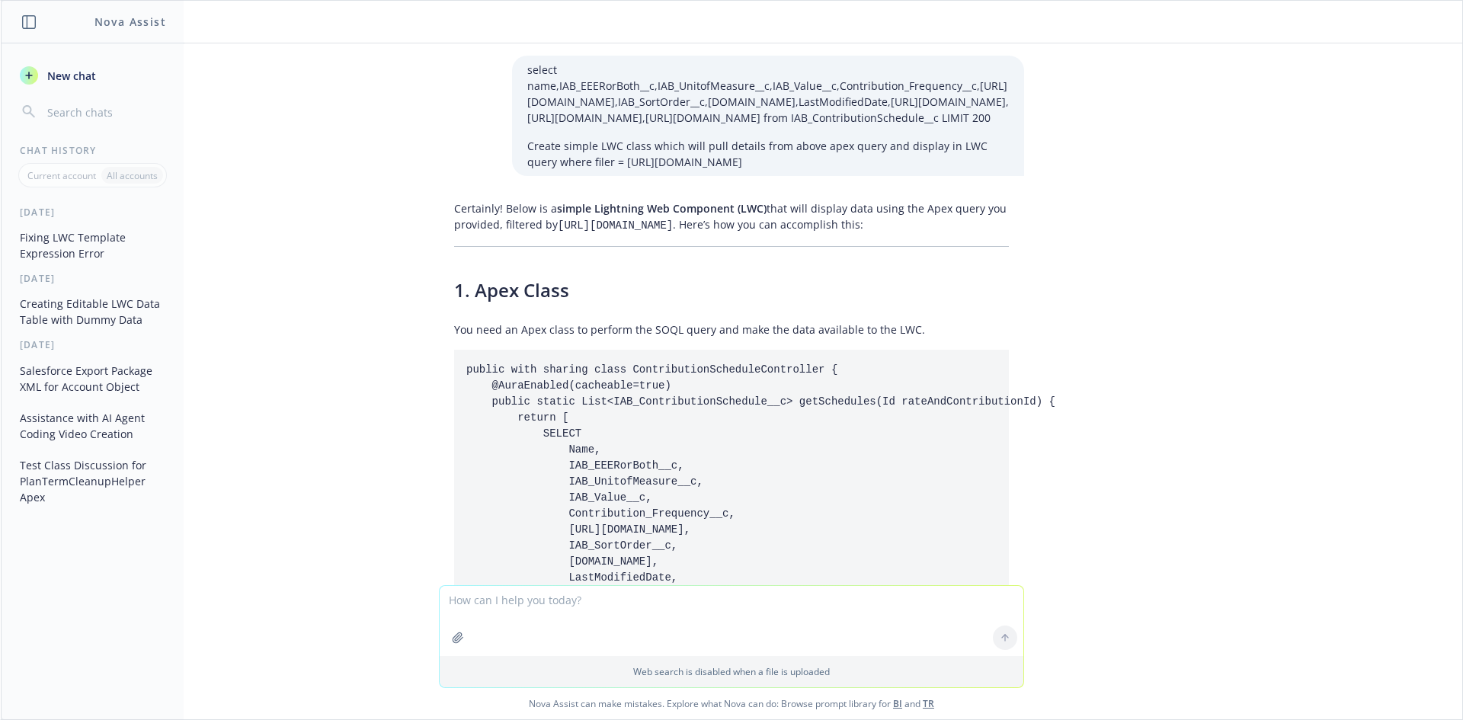
scroll to position [32854, 0]
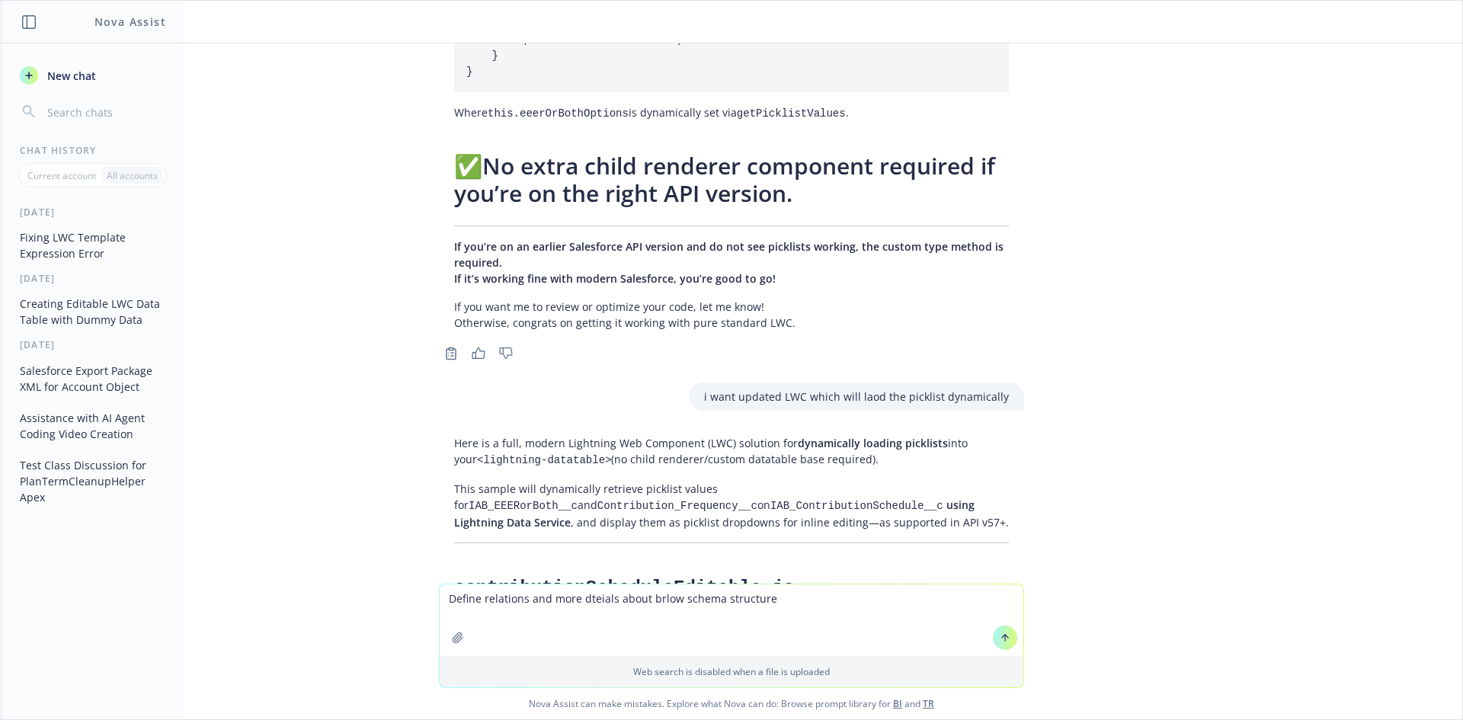
type textarea "Define relations and more dteials about brlow schema structure ContributionSche…"
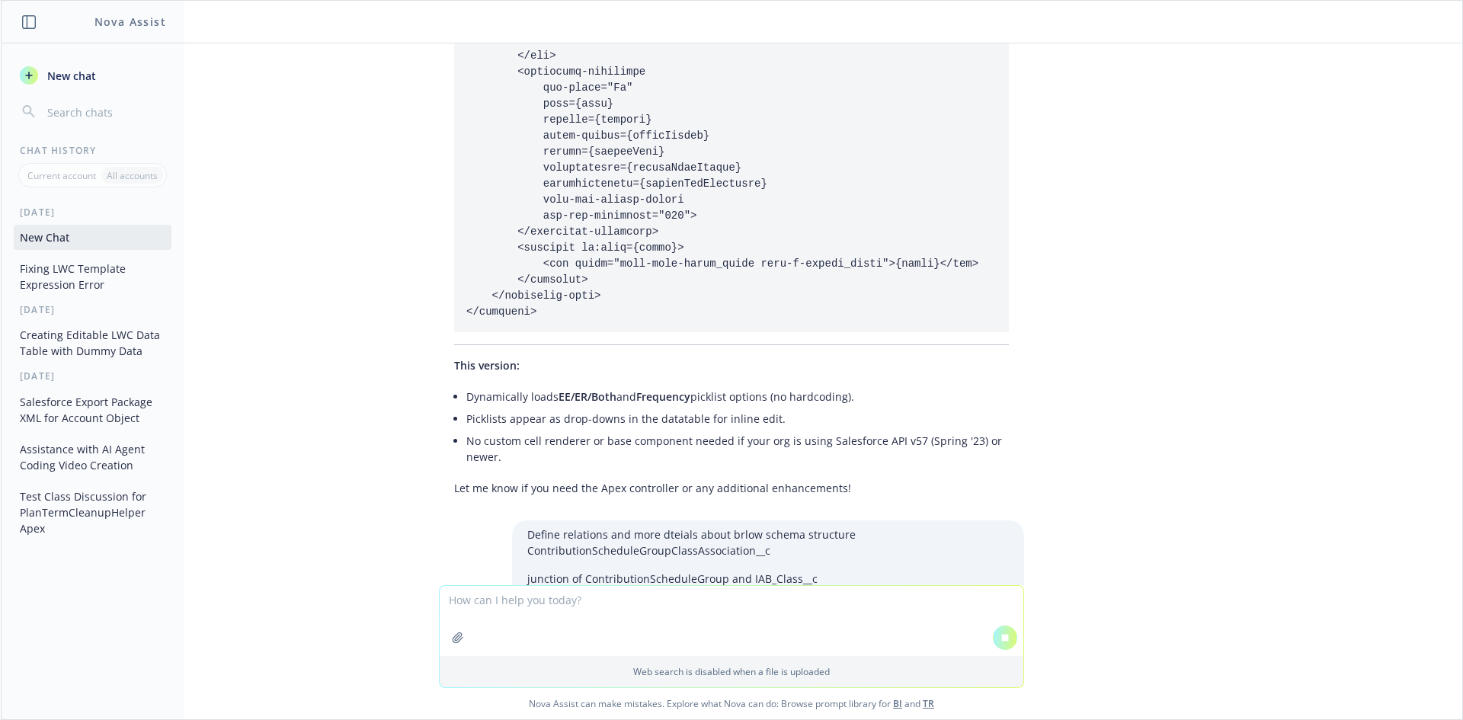
scroll to position [36229, 0]
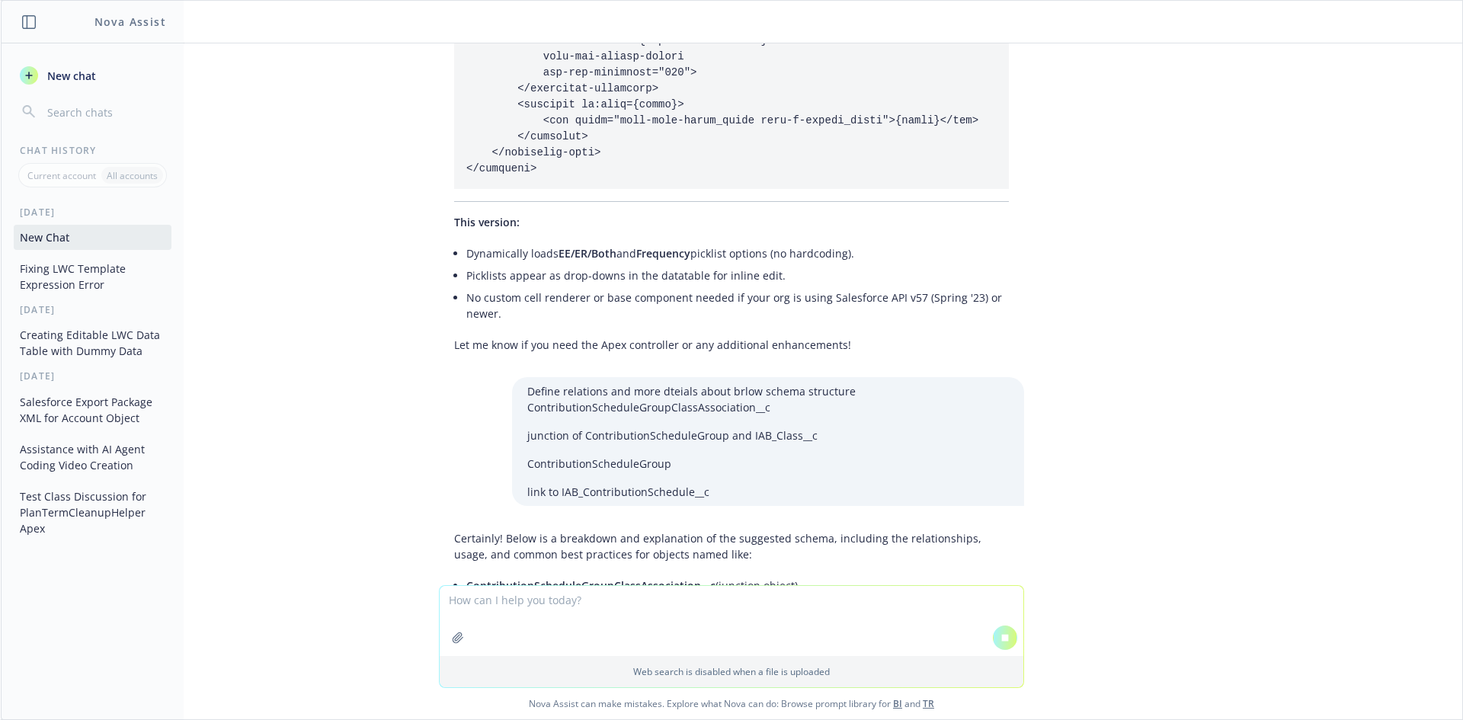
click at [537, 600] on span "ContributionScheduleGroup__c" at bounding box center [547, 607] width 162 height 14
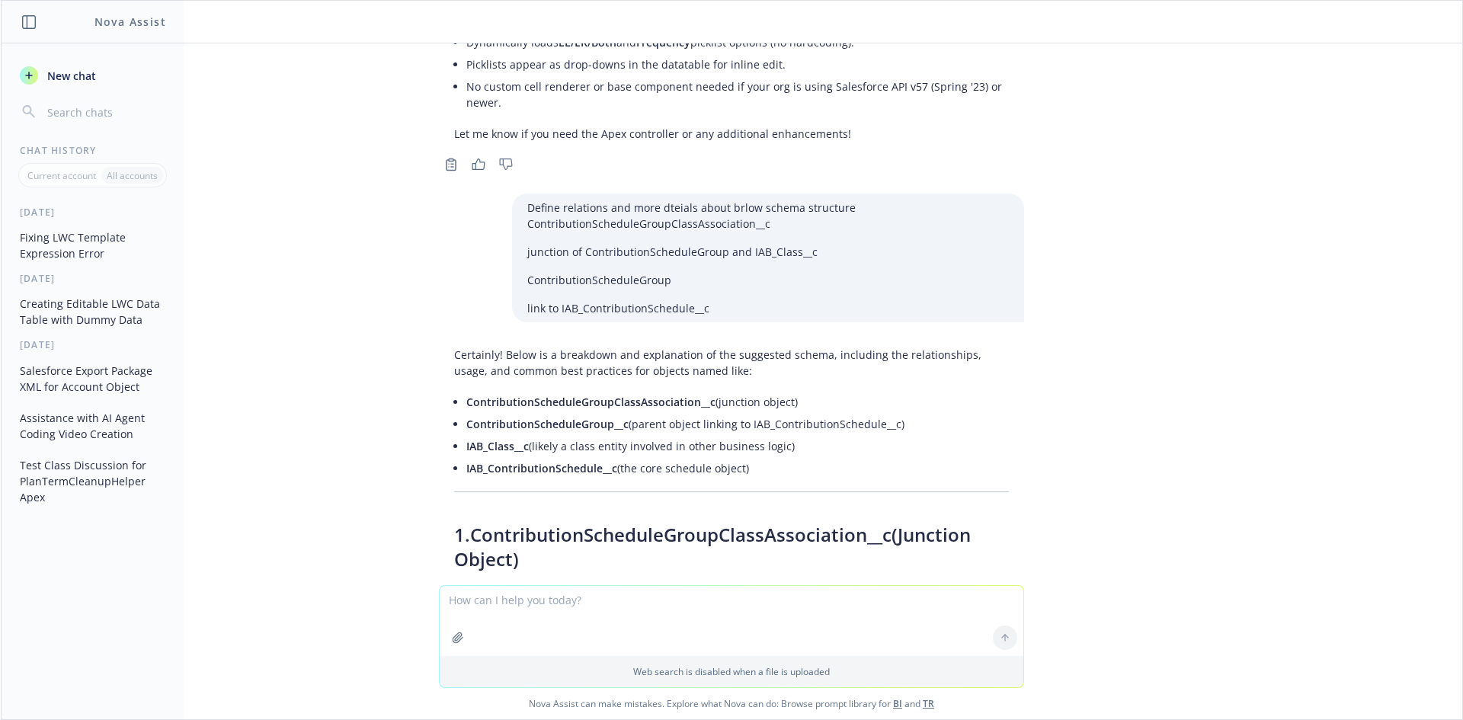
scroll to position [36800, 0]
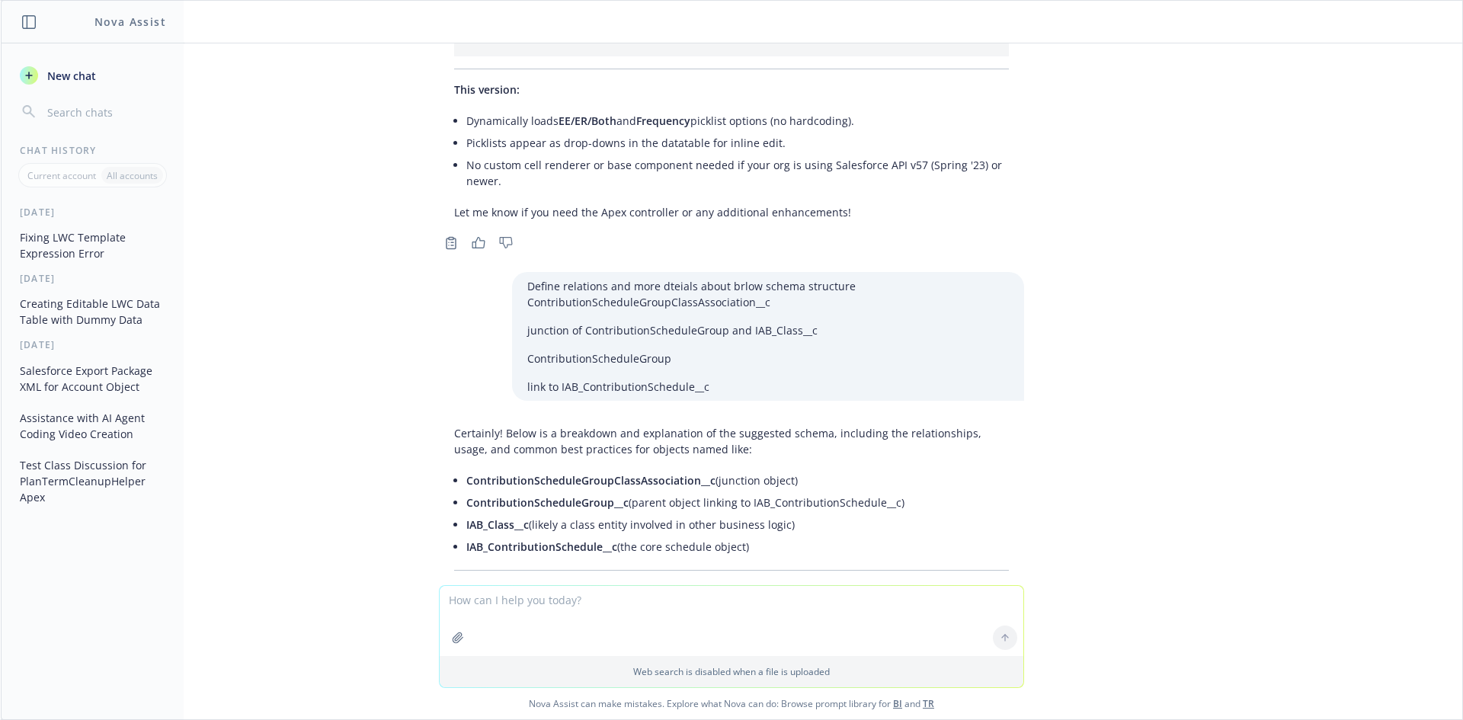
drag, startPoint x: 785, startPoint y: 300, endPoint x: 613, endPoint y: 276, distance: 173.9
click at [613, 469] on ul "ContributionScheduleGroupClassAssociation__c (junction object) ContributionSche…" at bounding box center [737, 513] width 542 height 88
drag, startPoint x: 772, startPoint y: 299, endPoint x: 451, endPoint y: 228, distance: 329.2
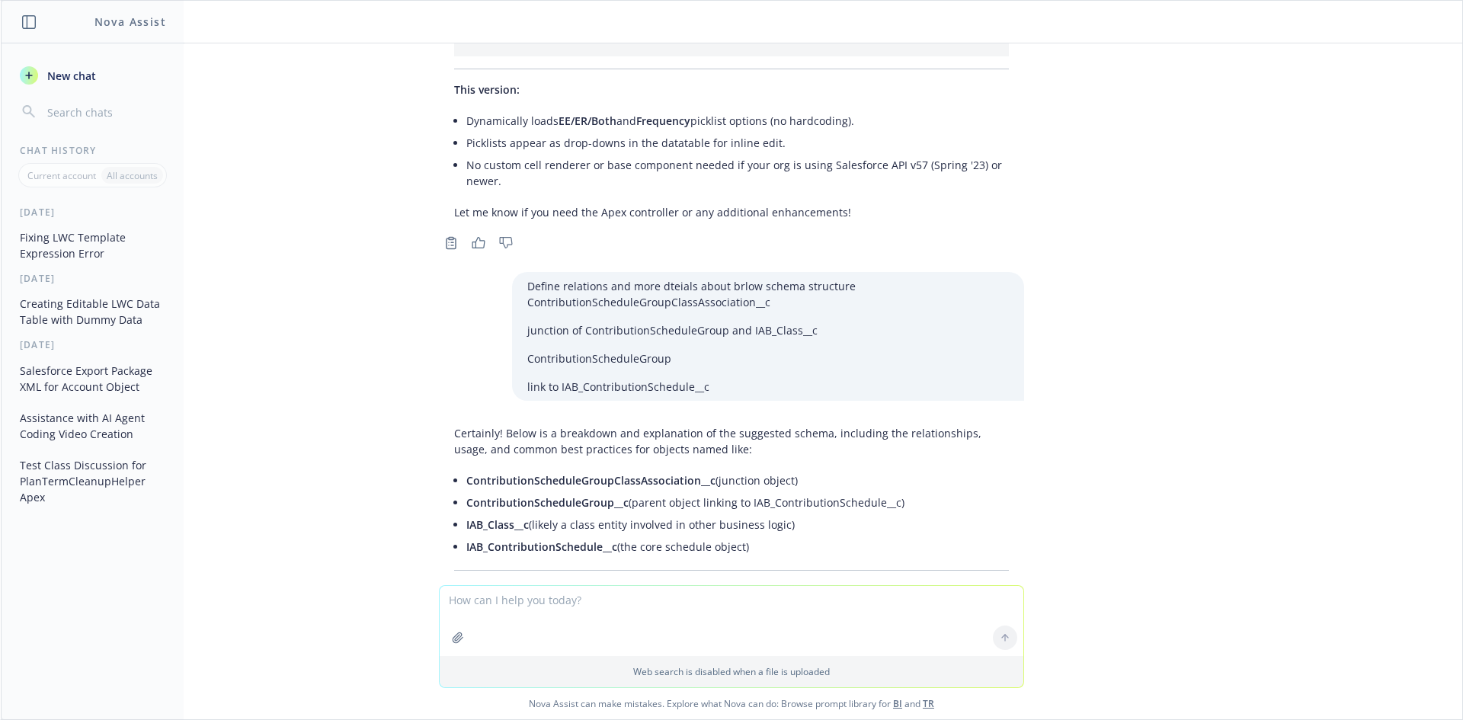
copy ul "ContributionScheduleGroupClassAssociation__c (junction object) ContributionSche…"
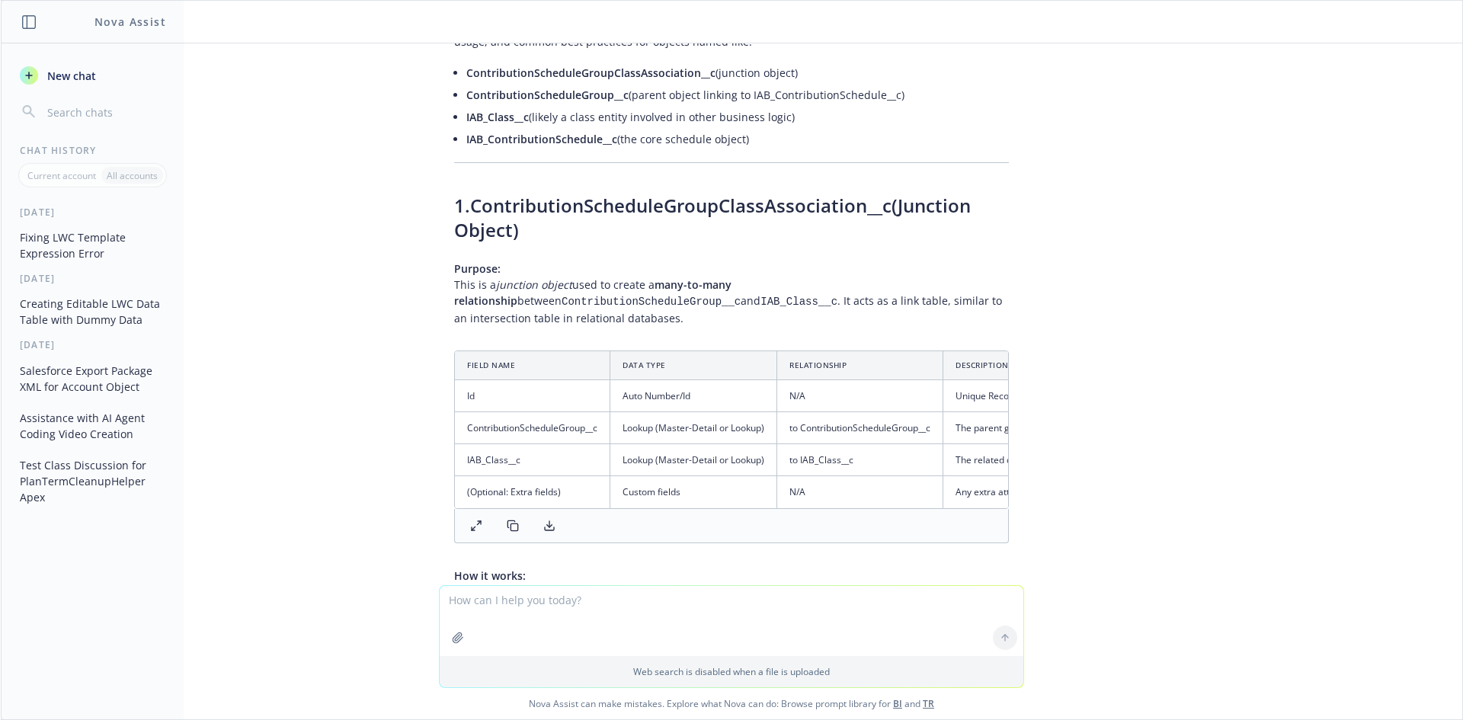
scroll to position [37334, 0]
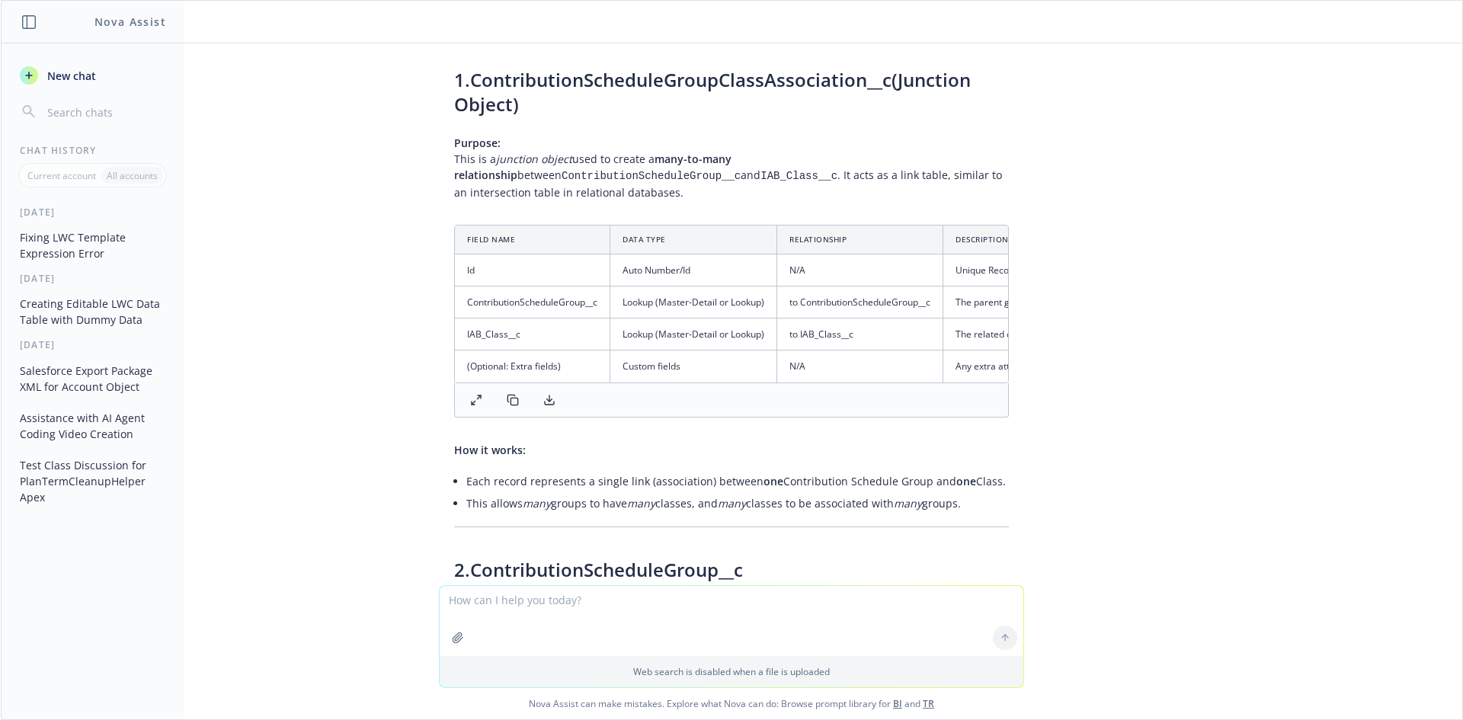
click at [1178, 433] on div "select name,IAB_EEERorBoth__c,IAB_UnitofMeasure__c,IAB_Value__c,Contribution_Fr…" at bounding box center [731, 314] width 1461 height 542
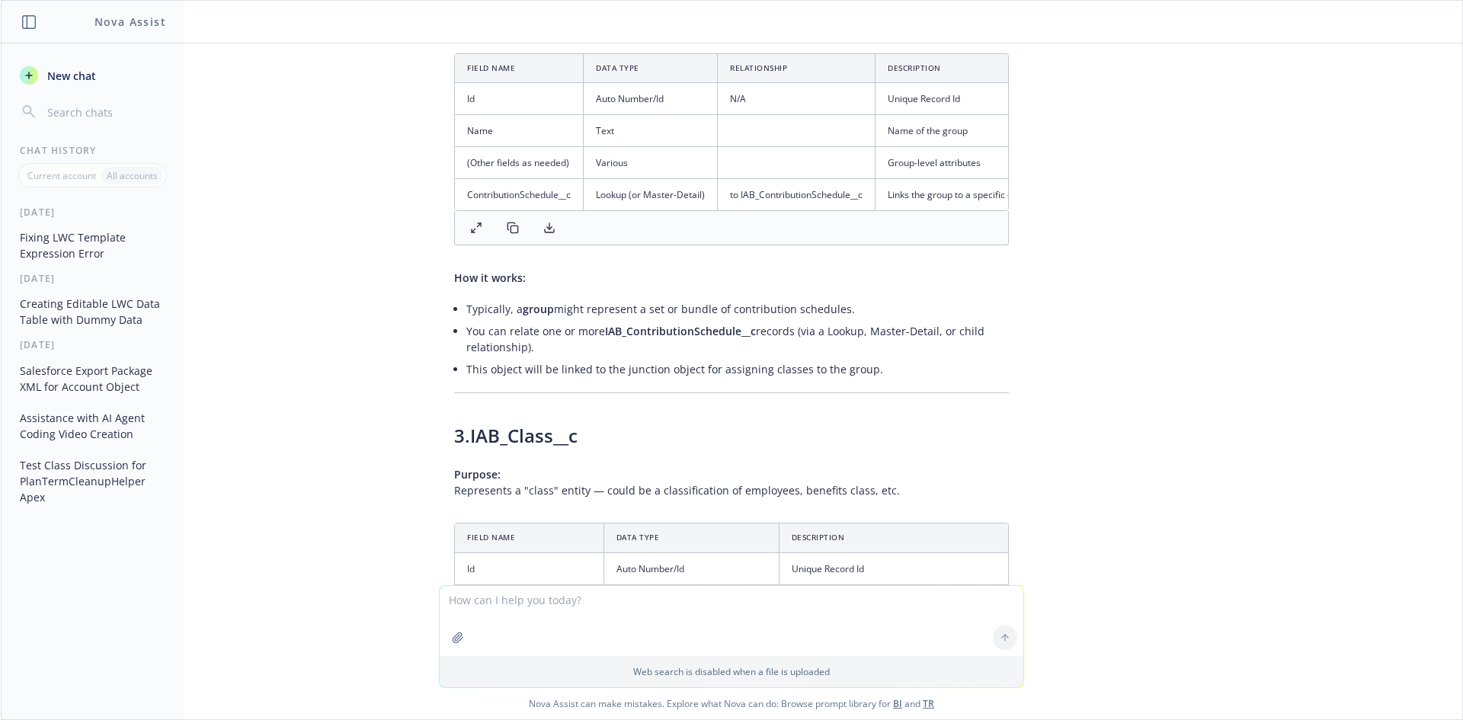
scroll to position [37943, 0]
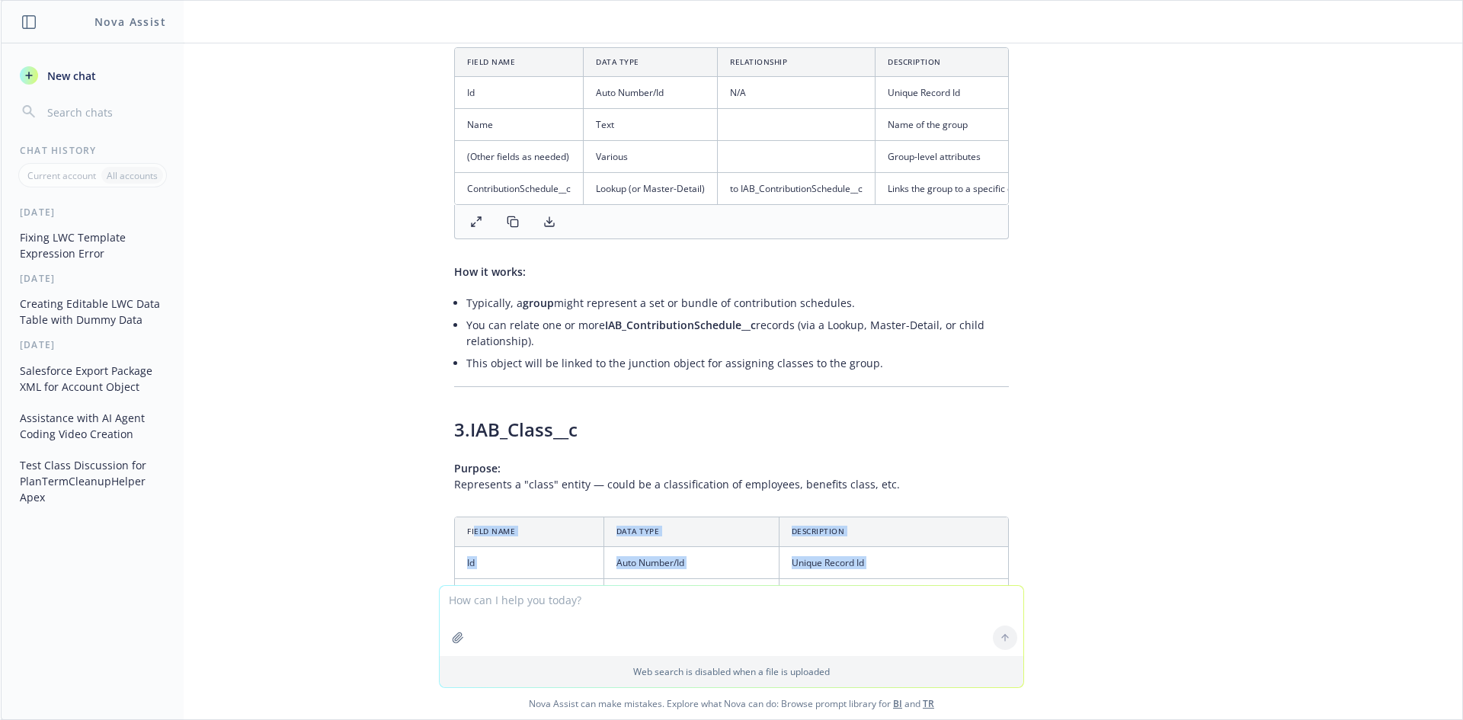
drag, startPoint x: 463, startPoint y: 283, endPoint x: 763, endPoint y: 347, distance: 306.9
click at [761, 517] on table "Field Name Data Type Description Id Auto Number/Id Unique Record Id Name Text C…" at bounding box center [731, 579] width 553 height 125
click at [1222, 382] on div "select name,IAB_EEERorBoth__c,IAB_UnitofMeasure__c,IAB_Value__c,Contribution_Fr…" at bounding box center [731, 314] width 1461 height 542
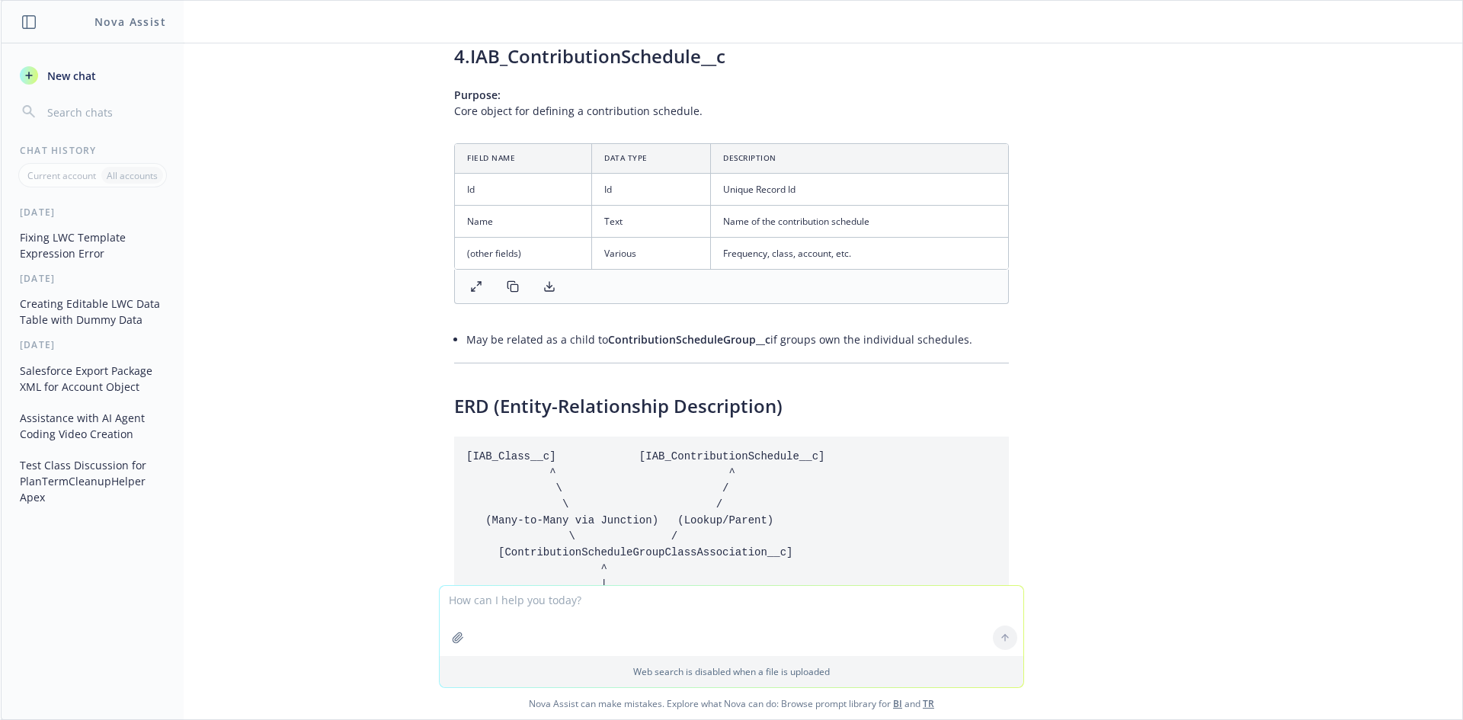
scroll to position [38552, 0]
